Goal: Navigation & Orientation: Find specific page/section

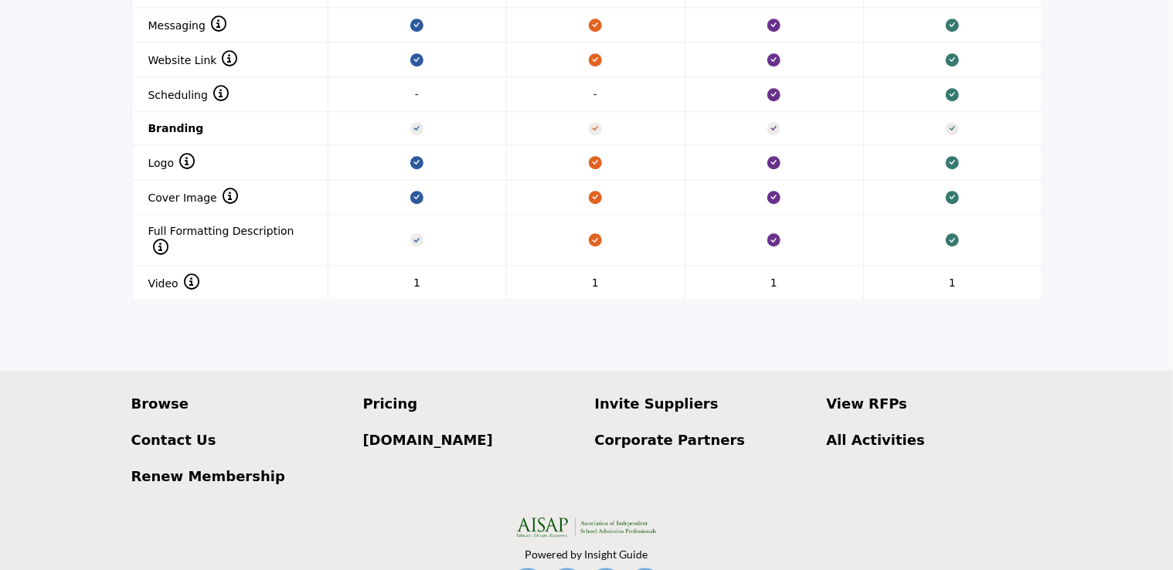
scroll to position [1891, 0]
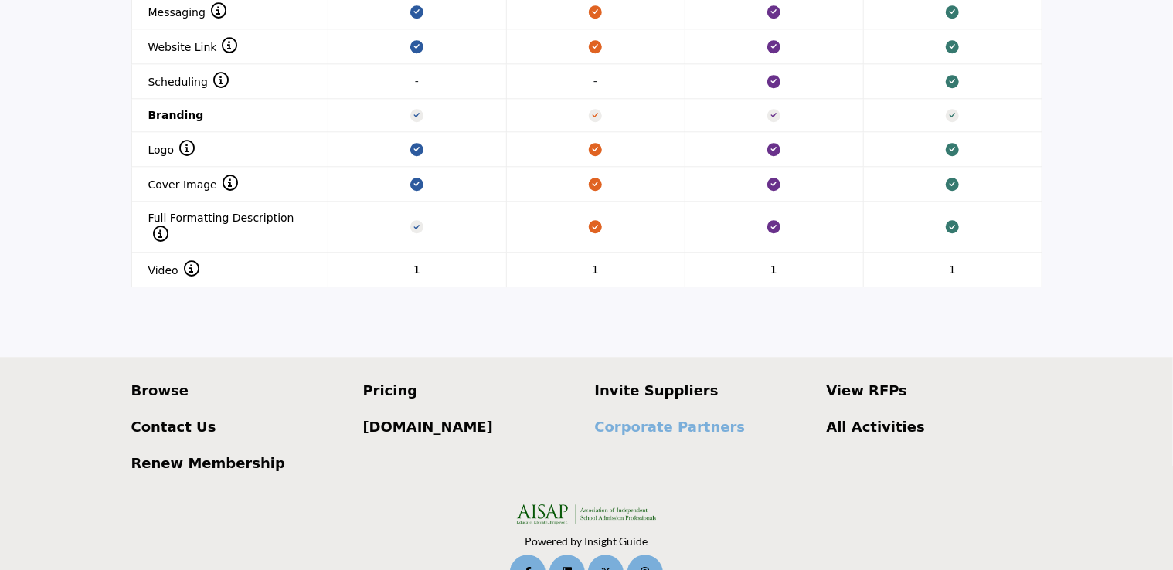
click at [695, 417] on p "Corporate Partners" at bounding box center [703, 427] width 216 height 21
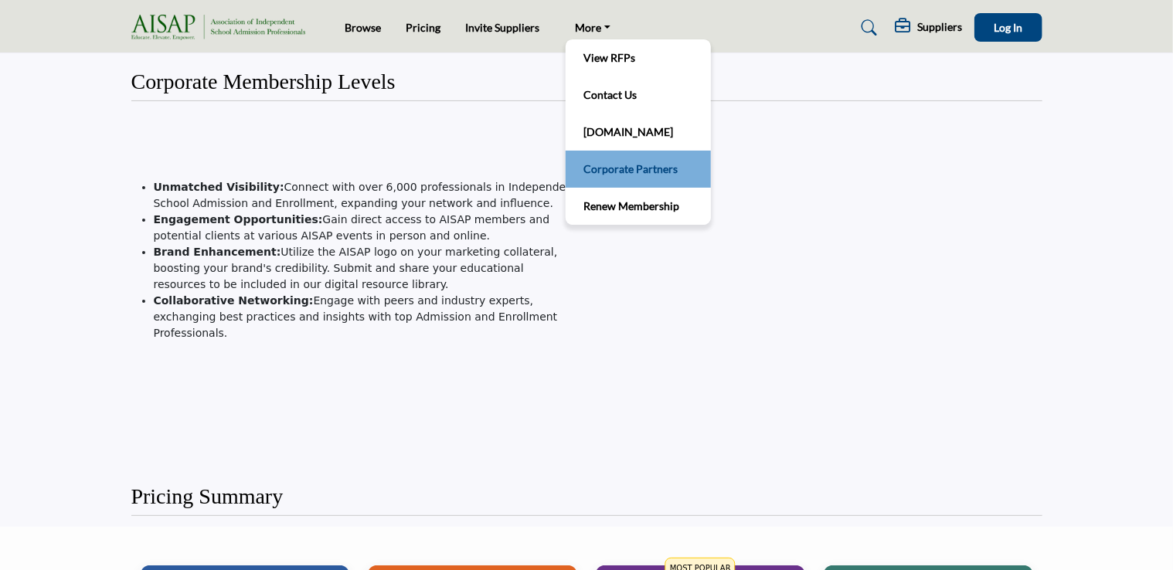
click at [597, 161] on link "Corporate Partners" at bounding box center [638, 169] width 130 height 22
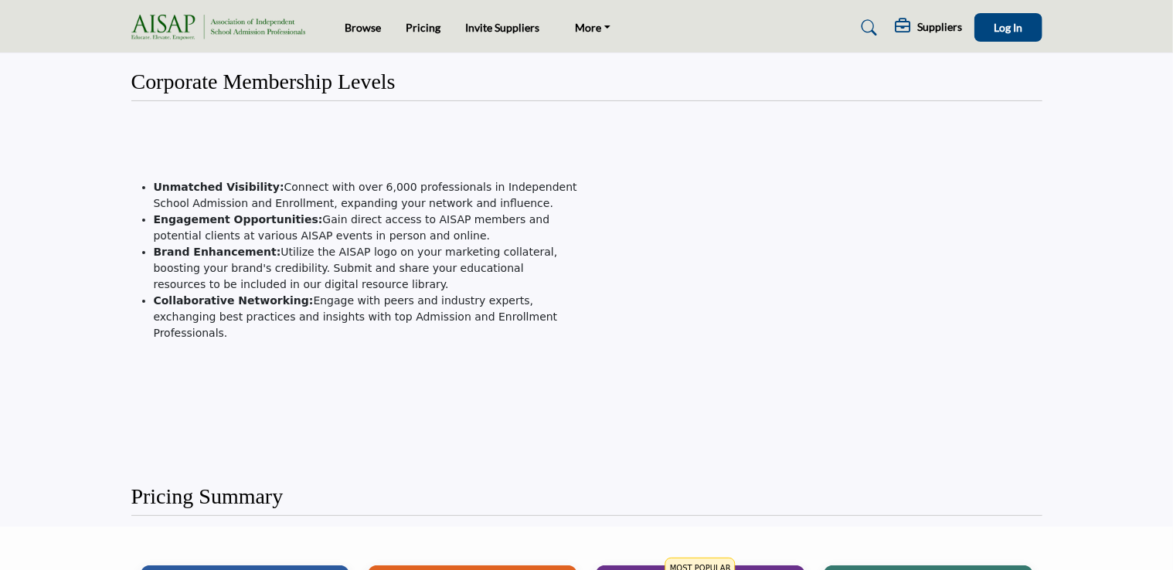
click at [940, 26] on h5 "Suppliers" at bounding box center [940, 27] width 45 height 14
click at [945, 130] on b "My Listings" at bounding box center [944, 132] width 74 height 18
click at [743, 131] on div at bounding box center [819, 287] width 448 height 341
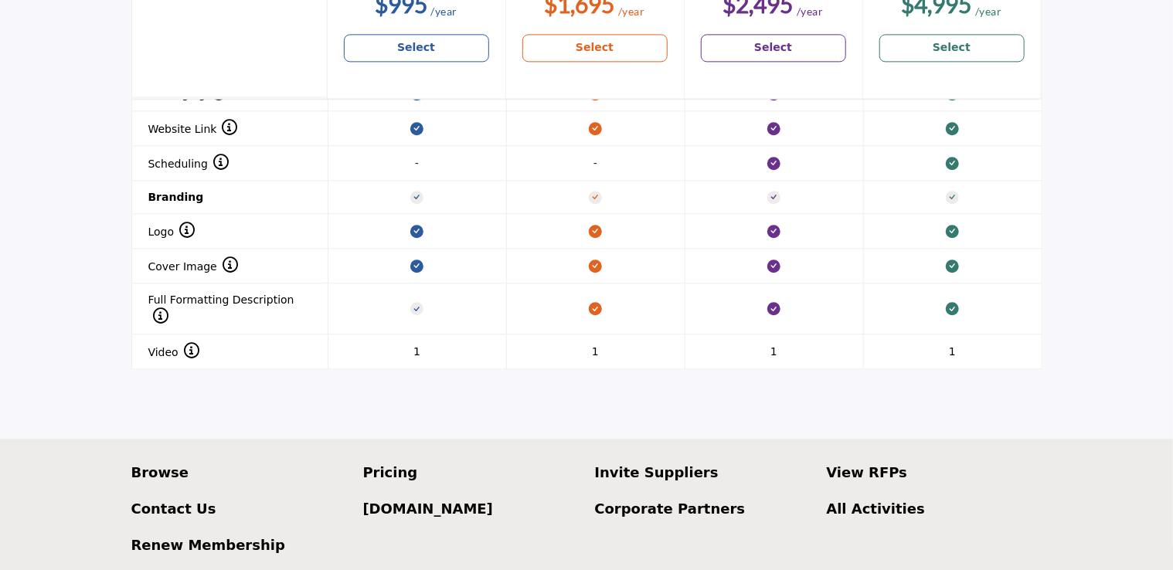
scroll to position [1891, 0]
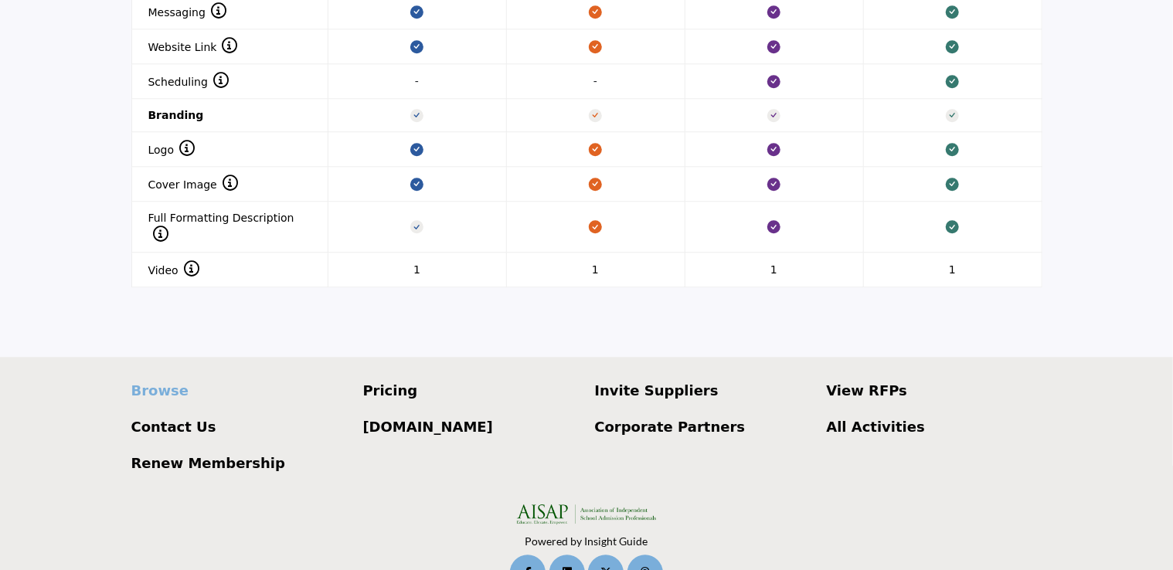
click at [145, 380] on p "Browse" at bounding box center [239, 390] width 216 height 21
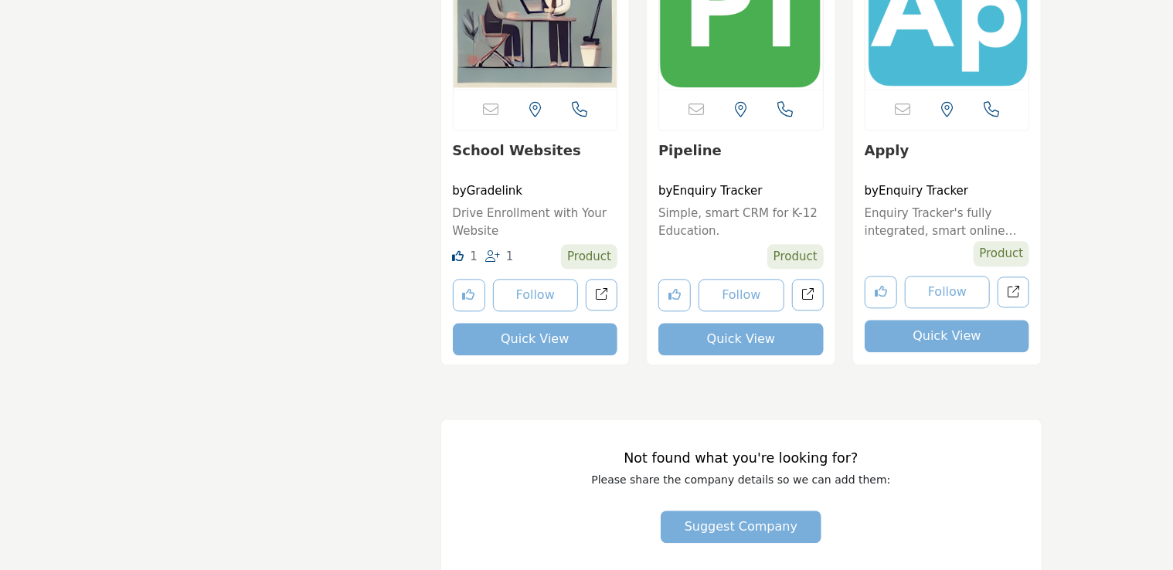
scroll to position [25119, 0]
